Goal: Task Accomplishment & Management: Manage account settings

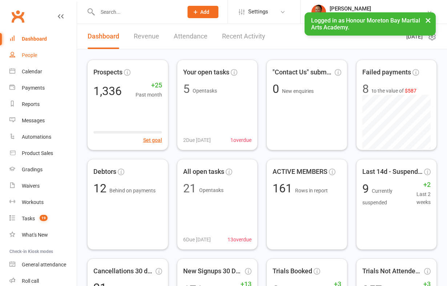
click at [35, 56] on div "People" at bounding box center [29, 55] width 15 height 6
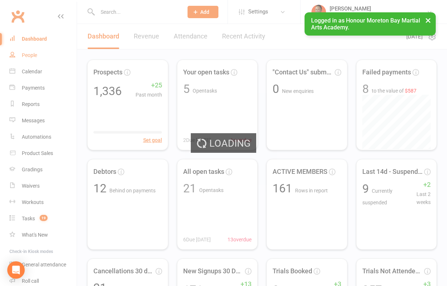
select select "100"
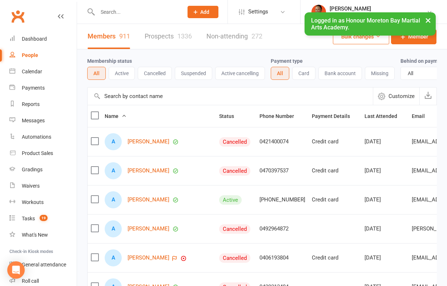
click at [161, 37] on link "Prospects 1336" at bounding box center [168, 36] width 47 height 25
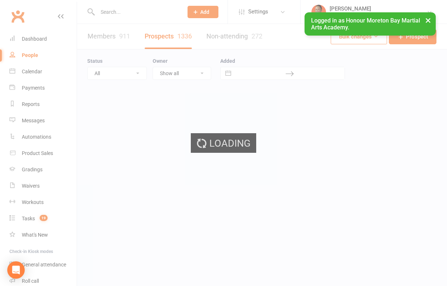
select select "100"
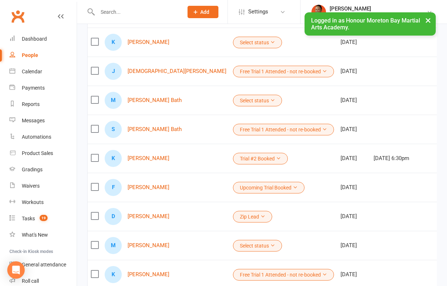
scroll to position [101, 0]
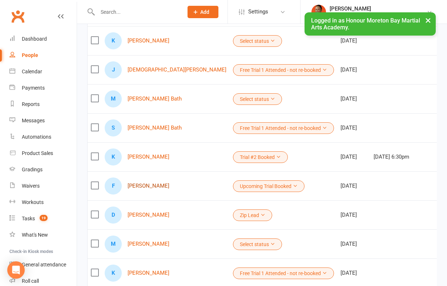
click at [143, 189] on link "Fika Sionemale" at bounding box center [148, 186] width 42 height 6
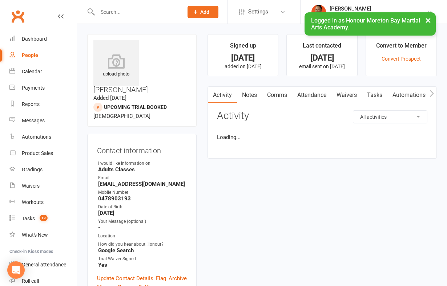
click at [315, 94] on link "Attendance" at bounding box center [311, 95] width 39 height 17
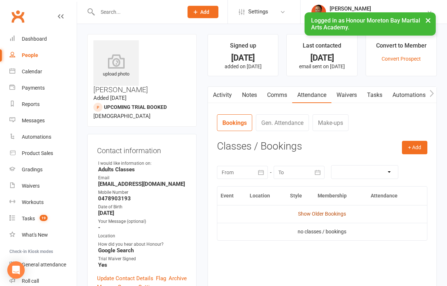
click at [308, 212] on link "Show Older Bookings" at bounding box center [322, 214] width 48 height 6
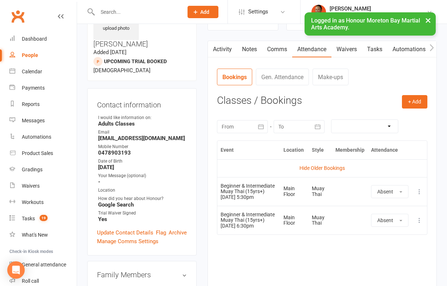
scroll to position [41, 0]
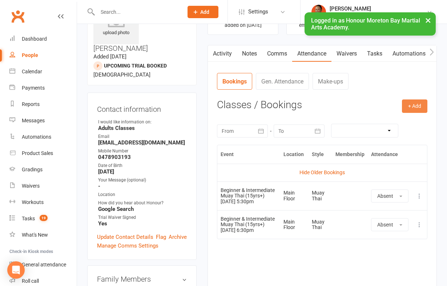
click at [407, 107] on button "+ Add" at bounding box center [414, 106] width 25 height 13
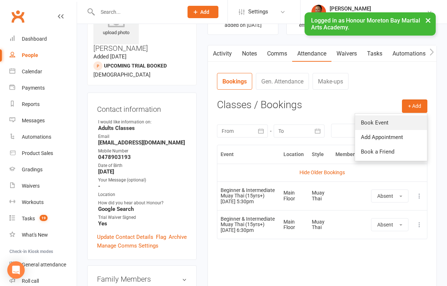
click at [387, 118] on link "Book Event" at bounding box center [391, 122] width 72 height 15
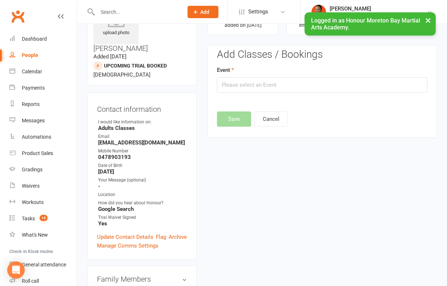
scroll to position [50, 0]
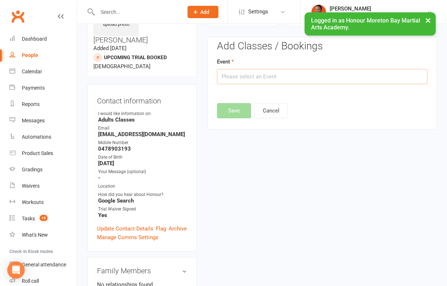
click at [264, 72] on input "text" at bounding box center [322, 76] width 210 height 15
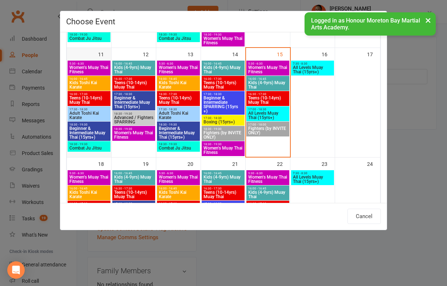
scroll to position [253, 0]
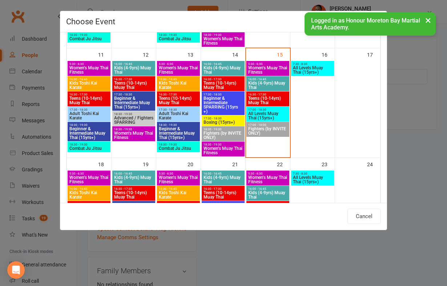
click at [89, 131] on span "Beginner & Intermediate Muay Thai (15yrs+)" at bounding box center [89, 133] width 40 height 13
type input "Beginner & Intermediate Muay Thai (15yrs+) - Aug 11, 2025 6:30:00 PM"
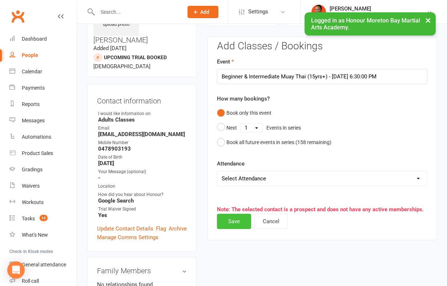
click at [235, 215] on button "Save" at bounding box center [234, 221] width 34 height 15
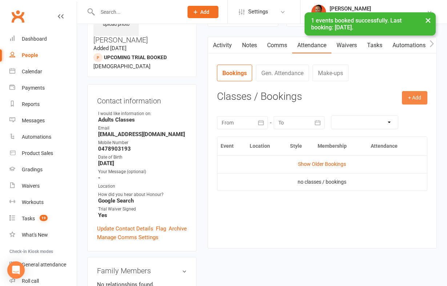
click at [412, 96] on button "+ Add" at bounding box center [414, 97] width 25 height 13
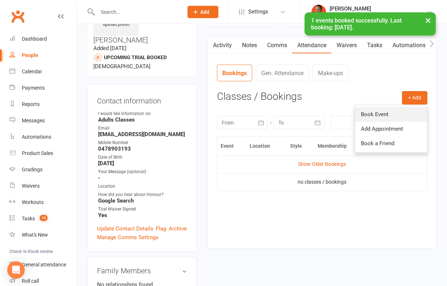
click at [392, 114] on link "Book Event" at bounding box center [391, 114] width 72 height 15
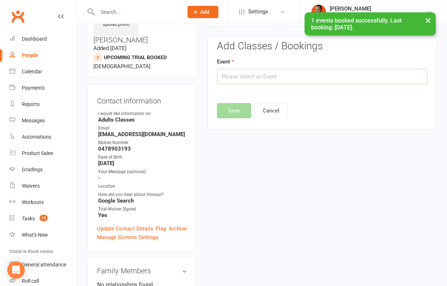
click at [240, 72] on input "text" at bounding box center [322, 76] width 210 height 15
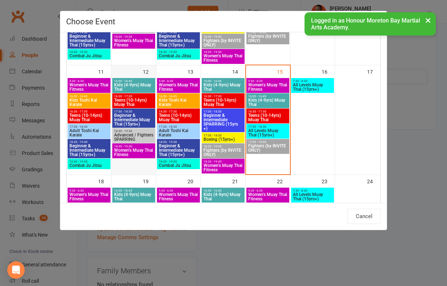
scroll to position [303, 0]
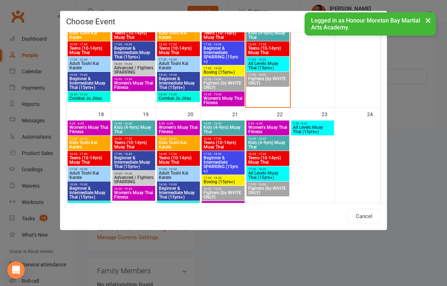
click at [130, 162] on span "Beginner & Intermediate Muay Thai (15yrs+)" at bounding box center [134, 162] width 40 height 13
type input "Beginner & Intermediate Muay Thai (15yrs+) - Aug 19, 2025 5:30:00 PM"
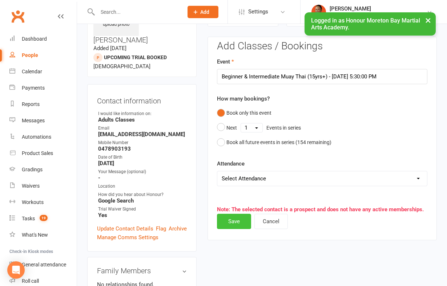
click at [230, 220] on button "Save" at bounding box center [234, 221] width 34 height 15
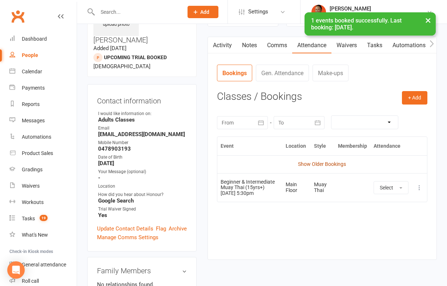
click at [322, 166] on link "Show Older Bookings" at bounding box center [322, 164] width 48 height 6
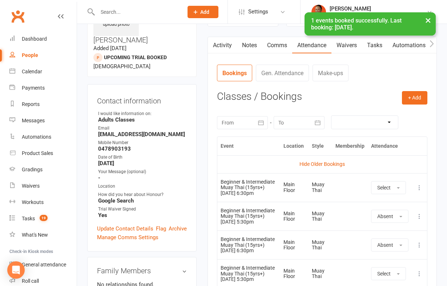
scroll to position [147, 0]
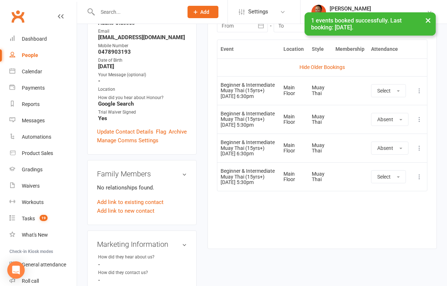
click at [418, 149] on icon at bounding box center [418, 148] width 7 height 7
click at [388, 192] on link "Delete booking" at bounding box center [387, 191] width 72 height 15
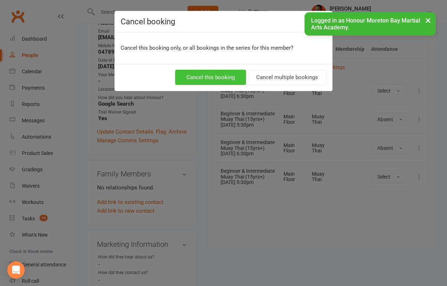
click at [213, 72] on button "Cancel this booking" at bounding box center [210, 77] width 71 height 15
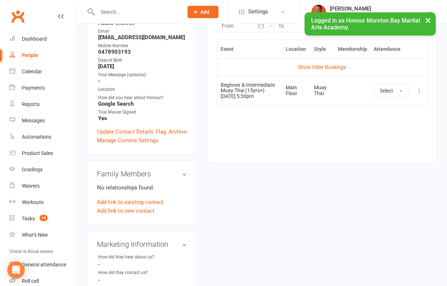
click at [424, 21] on button "×" at bounding box center [427, 20] width 13 height 16
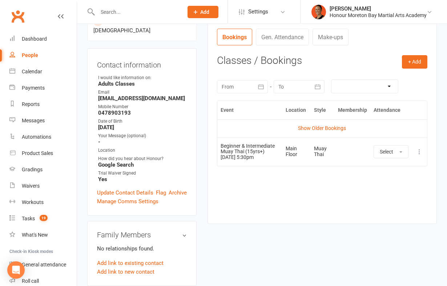
scroll to position [83, 0]
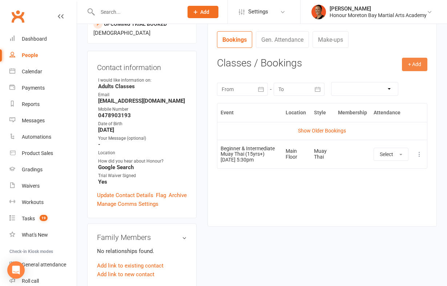
click at [403, 66] on button "+ Add" at bounding box center [414, 64] width 25 height 13
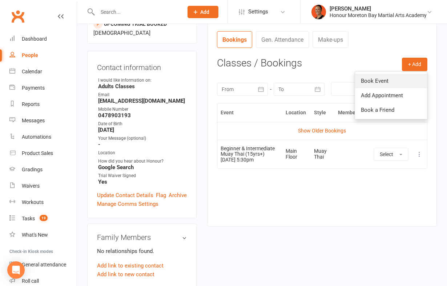
click at [383, 81] on link "Book Event" at bounding box center [391, 81] width 72 height 15
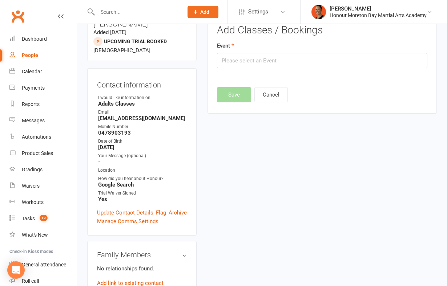
scroll to position [50, 0]
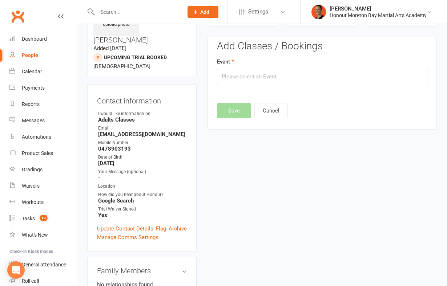
click at [309, 68] on div "Event" at bounding box center [322, 70] width 210 height 27
click at [293, 82] on input "text" at bounding box center [322, 76] width 210 height 15
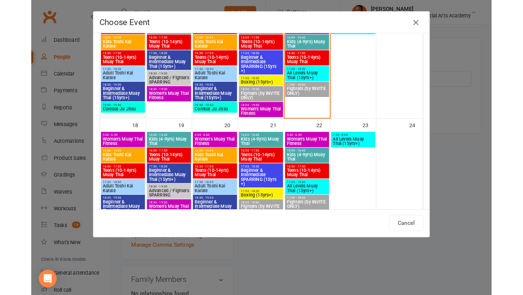
scroll to position [295, 0]
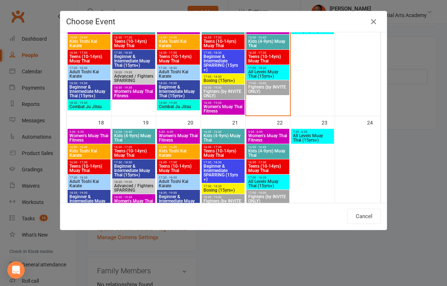
click at [88, 197] on span "Beginner & Intermediate Muay Thai (15yrs+)" at bounding box center [89, 201] width 40 height 13
type input "Beginner & Intermediate Muay Thai (15yrs+) - Aug 18, 2025 6:30:00 PM"
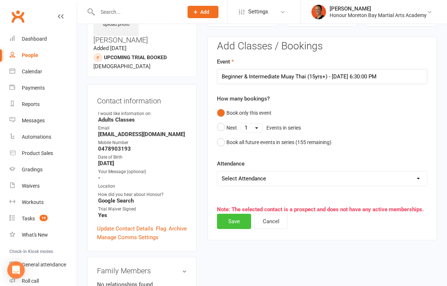
click at [233, 219] on button "Save" at bounding box center [234, 221] width 34 height 15
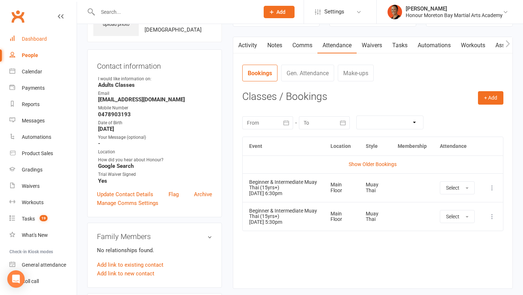
click at [47, 38] on link "Dashboard" at bounding box center [42, 39] width 67 height 16
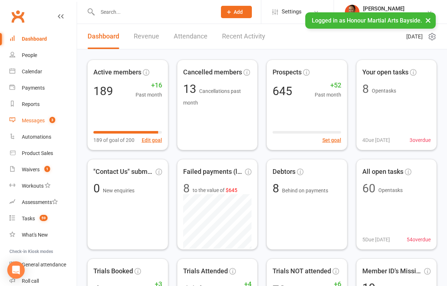
click at [40, 120] on div "Messages" at bounding box center [33, 121] width 23 height 6
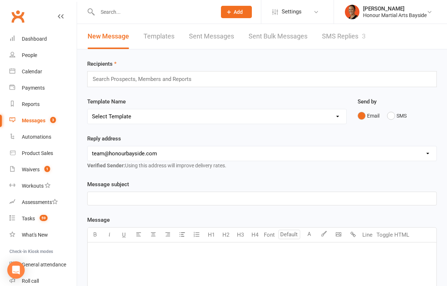
click at [334, 39] on link "SMS Replies 3" at bounding box center [344, 36] width 44 height 25
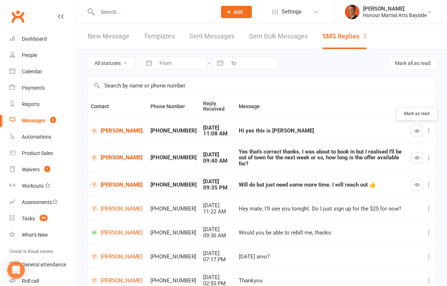
click at [417, 131] on icon "button" at bounding box center [416, 130] width 5 height 5
click at [114, 131] on link "Jessica Stephens." at bounding box center [117, 130] width 53 height 7
click at [418, 155] on icon "button" at bounding box center [416, 157] width 5 height 5
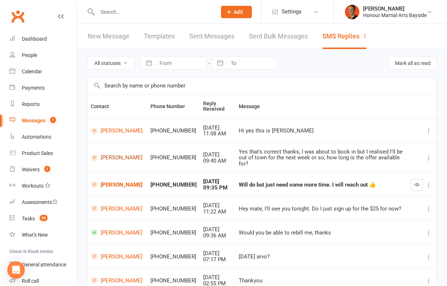
click at [110, 154] on link "[PERSON_NAME]" at bounding box center [117, 157] width 53 height 7
click at [417, 182] on icon "button" at bounding box center [416, 184] width 5 height 5
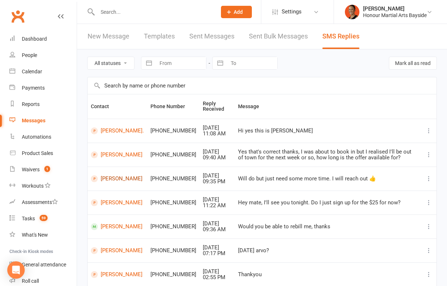
click at [110, 177] on link "[PERSON_NAME]" at bounding box center [117, 178] width 53 height 7
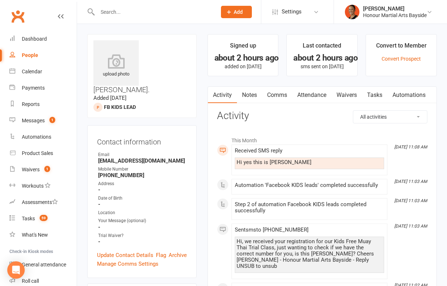
click at [275, 93] on link "Comms" at bounding box center [277, 95] width 30 height 17
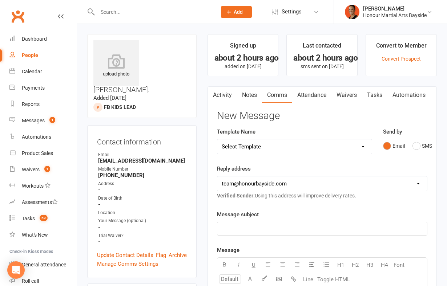
click at [340, 155] on div "Template Name Select Template [Email] EziDebit Deactivation / Invalid Account […" at bounding box center [294, 145] width 166 height 37
click at [271, 148] on select "Select Template [Email] EziDebit Deactivation / Invalid Account [SMS] Failed Mu…" at bounding box center [294, 146] width 154 height 15
select select "15"
click at [217, 139] on select "Select Template [Email] EziDebit Deactivation / Invalid Account [SMS] Failed Mu…" at bounding box center [294, 146] width 154 height 15
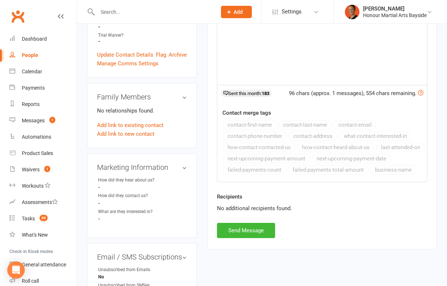
scroll to position [224, 0]
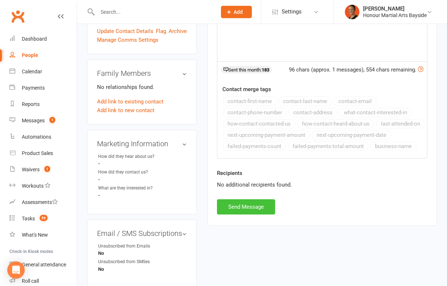
click at [235, 215] on button "Send Message" at bounding box center [246, 206] width 58 height 15
select select
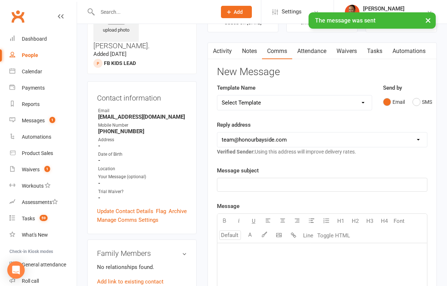
scroll to position [0, 0]
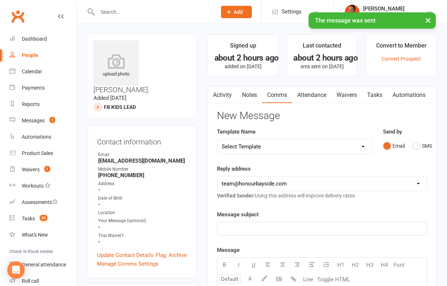
click at [318, 95] on link "Attendance" at bounding box center [311, 95] width 39 height 17
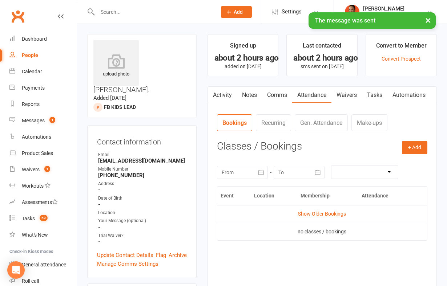
click at [305, 207] on td "Show Older Bookings" at bounding box center [322, 213] width 210 height 17
click at [301, 219] on td "Show Older Bookings" at bounding box center [322, 213] width 210 height 17
click at [301, 212] on link "Show Older Bookings" at bounding box center [322, 214] width 48 height 6
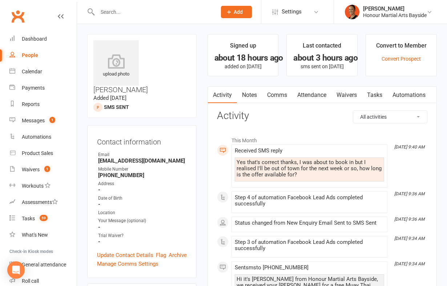
click at [277, 96] on link "Comms" at bounding box center [277, 95] width 30 height 17
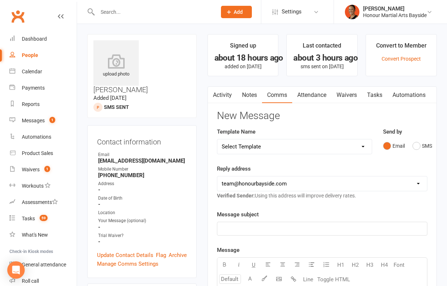
click at [247, 93] on link "Notes" at bounding box center [249, 95] width 25 height 17
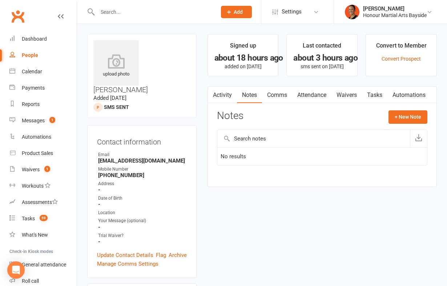
click at [275, 89] on link "Comms" at bounding box center [277, 95] width 30 height 17
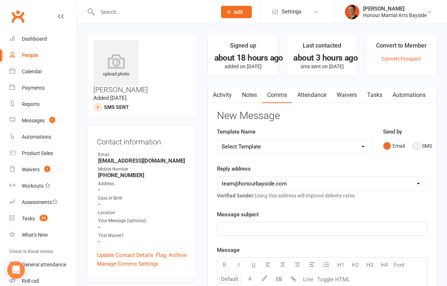
click at [426, 151] on button "SMS" at bounding box center [422, 146] width 20 height 14
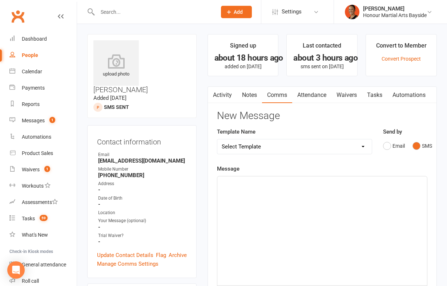
click at [360, 183] on p "﻿" at bounding box center [322, 183] width 201 height 9
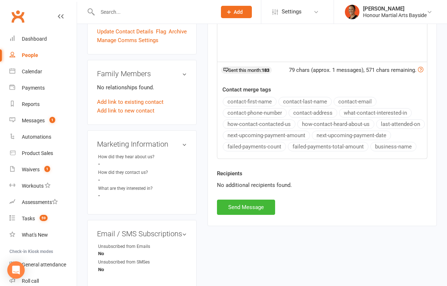
scroll to position [232, 0]
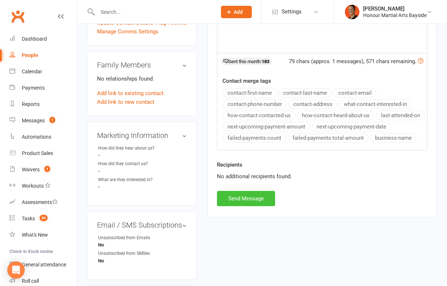
click at [258, 206] on button "Send Message" at bounding box center [246, 198] width 58 height 15
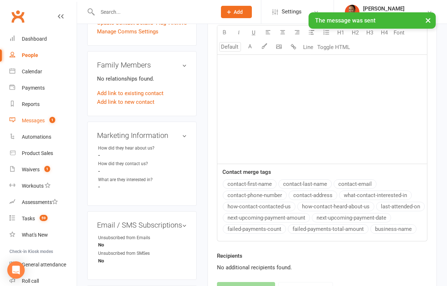
click at [38, 121] on div "Messages" at bounding box center [33, 121] width 23 height 6
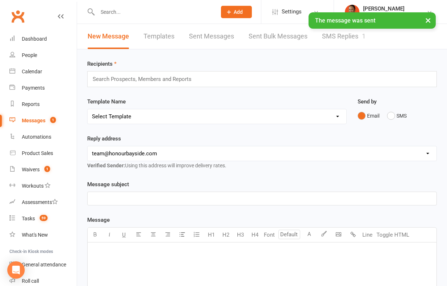
click at [348, 32] on link "SMS Replies 1" at bounding box center [344, 36] width 44 height 25
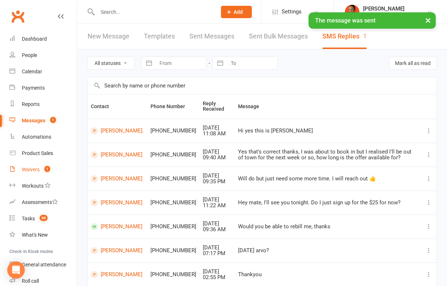
click at [31, 168] on div "Waivers" at bounding box center [31, 170] width 18 height 6
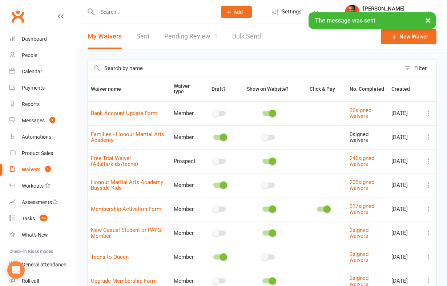
click at [190, 40] on link "Pending Review 1" at bounding box center [190, 36] width 53 height 25
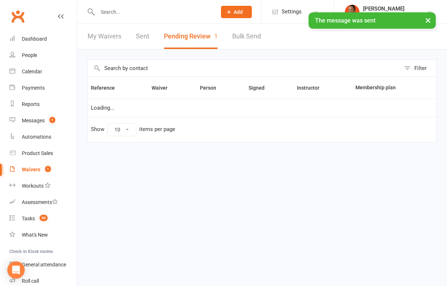
select select "100"
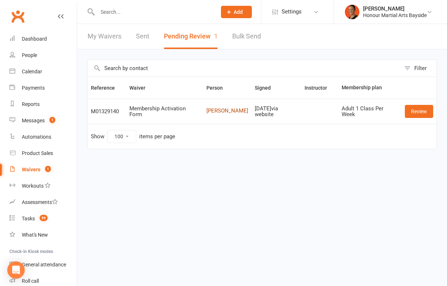
click at [210, 114] on link "Adam Trede" at bounding box center [227, 111] width 42 height 6
click at [416, 112] on link "Review" at bounding box center [419, 111] width 28 height 13
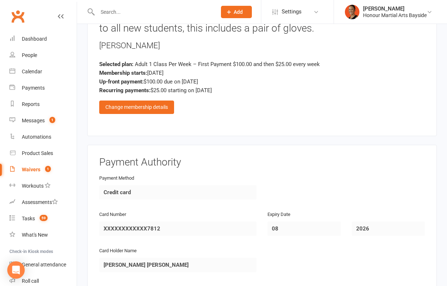
scroll to position [762, 0]
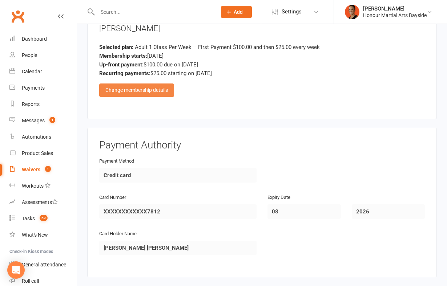
click at [138, 90] on div "Change membership details" at bounding box center [136, 90] width 75 height 13
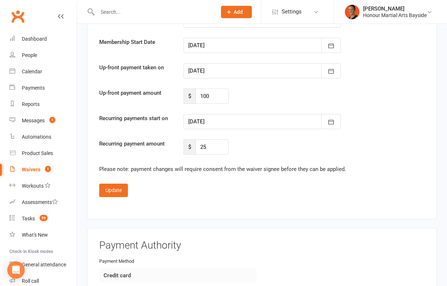
scroll to position [1183, 0]
click at [222, 115] on div at bounding box center [261, 121] width 157 height 15
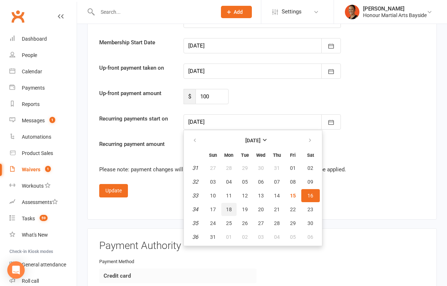
click at [228, 207] on span "18" at bounding box center [229, 210] width 6 height 6
type input "18 Aug 2025"
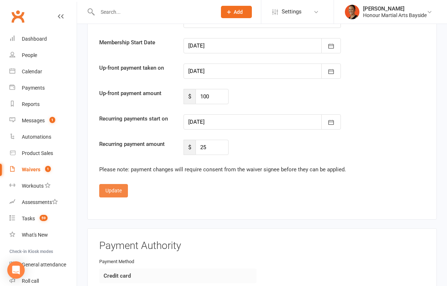
click at [108, 186] on button "Update" at bounding box center [113, 190] width 29 height 13
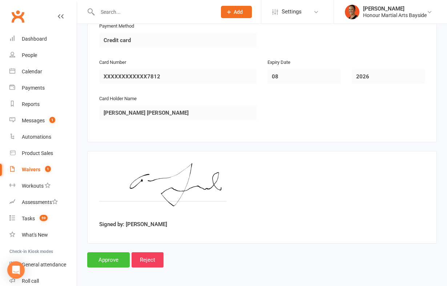
click at [104, 258] on input "Approve" at bounding box center [108, 259] width 42 height 15
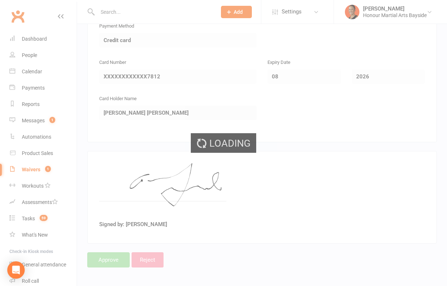
select select "100"
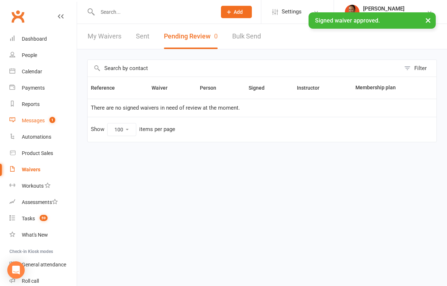
click at [40, 125] on link "Messages 1" at bounding box center [42, 121] width 67 height 16
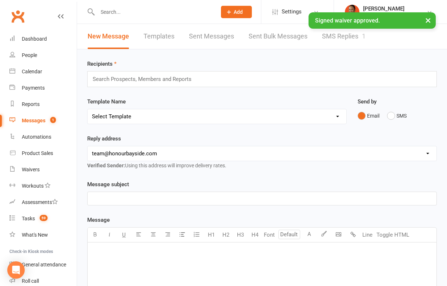
click at [338, 41] on link "SMS Replies 1" at bounding box center [344, 36] width 44 height 25
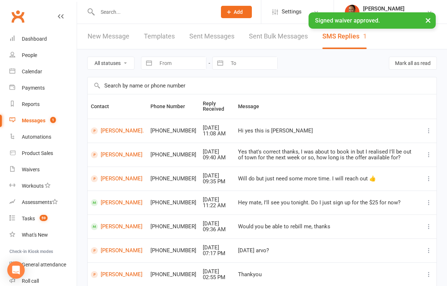
click at [279, 125] on td "Hi yes this is Jessica" at bounding box center [328, 131] width 186 height 24
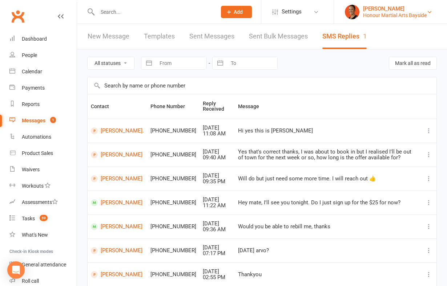
click at [380, 5] on div "[PERSON_NAME]" at bounding box center [395, 8] width 64 height 7
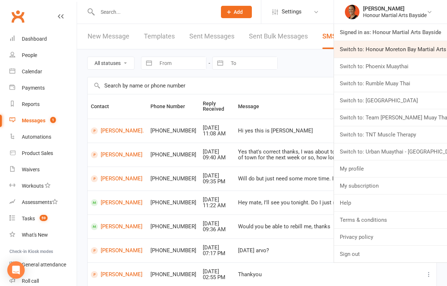
click at [376, 49] on link "Switch to: Honour Moreton Bay Martial Arts Academy" at bounding box center [390, 49] width 113 height 17
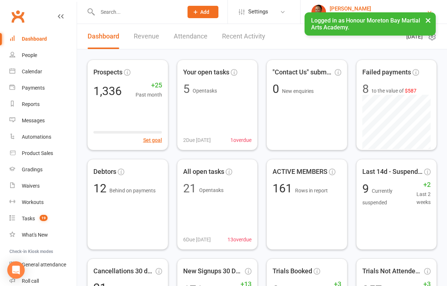
click at [357, 9] on div "[PERSON_NAME]" at bounding box center [377, 8] width 97 height 7
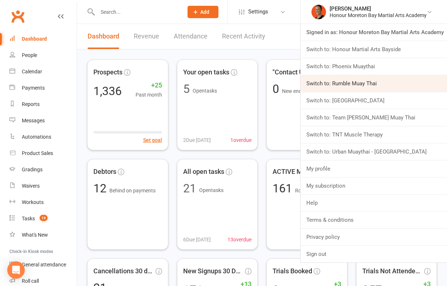
click at [341, 84] on link "Switch to: Rumble Muay Thai" at bounding box center [373, 83] width 146 height 17
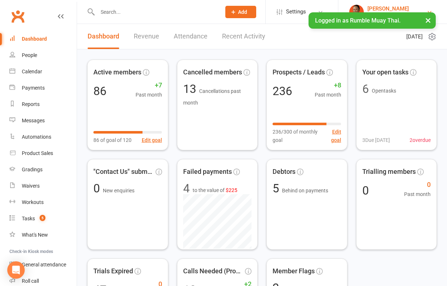
click at [381, 8] on div "[PERSON_NAME]" at bounding box center [388, 8] width 42 height 7
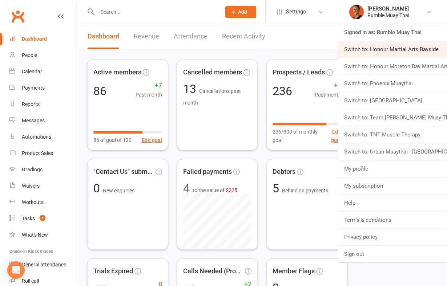
click at [365, 49] on link "Switch to: Honour Martial Arts Bayside" at bounding box center [392, 49] width 109 height 17
